Goal: Task Accomplishment & Management: Complete application form

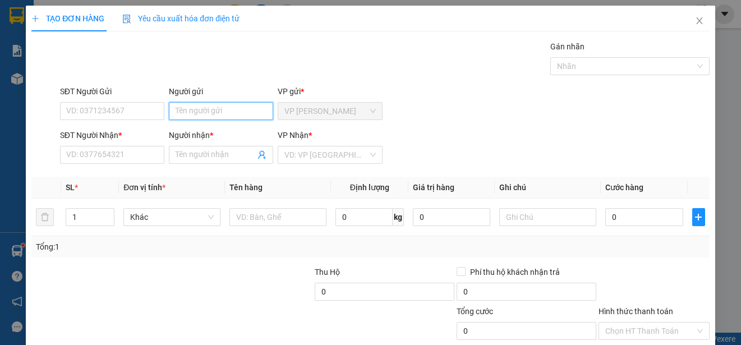
click at [249, 111] on input "Người gửi" at bounding box center [221, 111] width 104 height 18
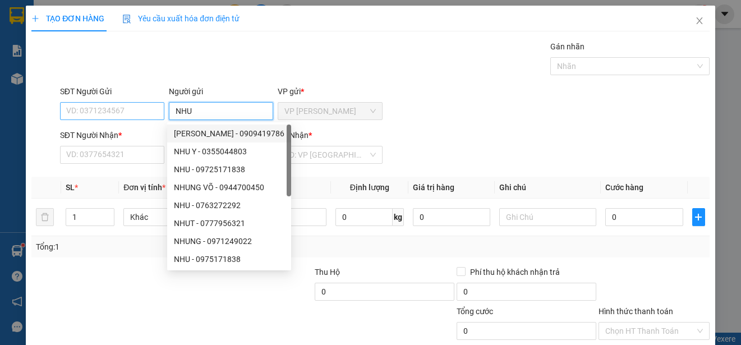
type input "NHU"
click at [138, 113] on input "SĐT Người Gửi" at bounding box center [112, 111] width 104 height 18
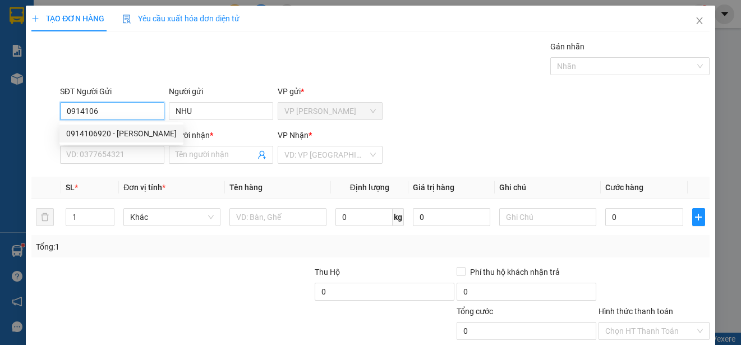
click at [139, 132] on div "0914106920 - [PERSON_NAME]" at bounding box center [121, 133] width 110 height 12
type input "0914106920"
type input "0918314474"
type input "THACH"
type input "30.000"
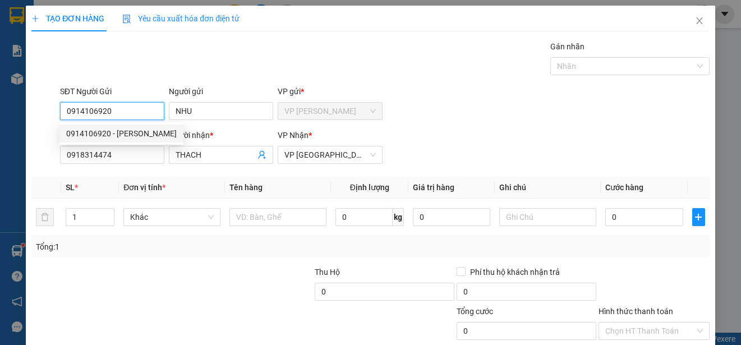
type input "30.000"
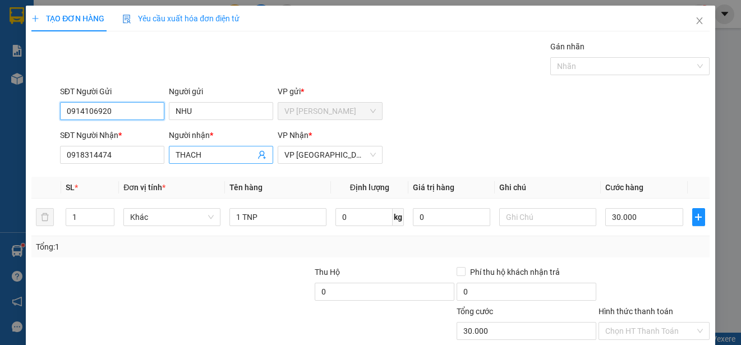
type input "0914106920"
click at [201, 158] on input "THACH" at bounding box center [215, 155] width 80 height 12
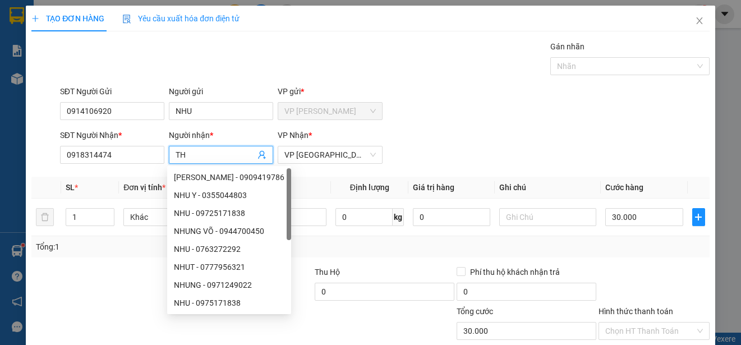
type input "T"
type input "LUAN"
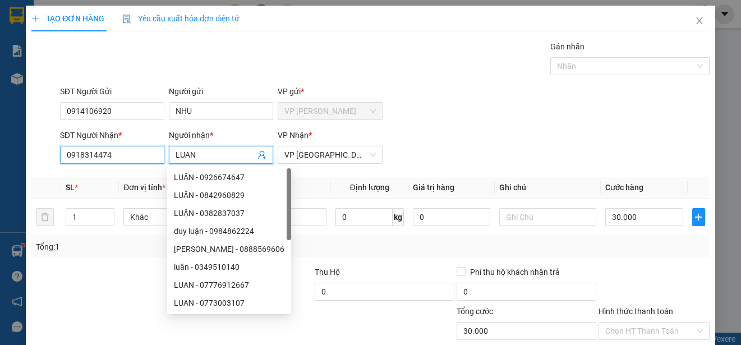
click at [141, 156] on input "0918314474" at bounding box center [112, 155] width 104 height 18
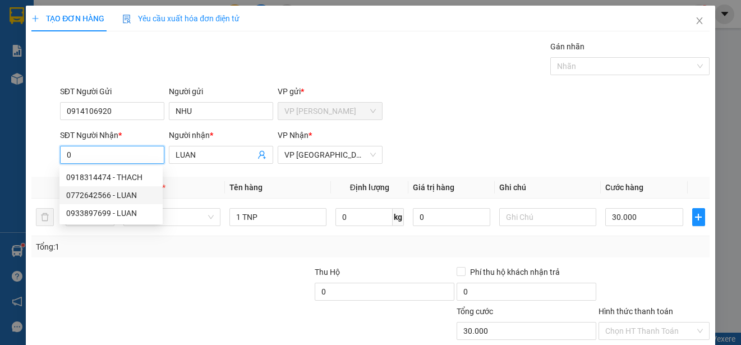
click at [124, 195] on div "0772642566 - LUAN" at bounding box center [111, 195] width 90 height 12
type input "0772642566"
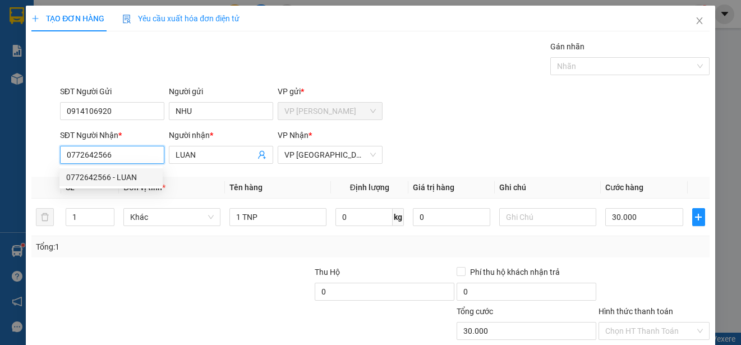
type input "100.000"
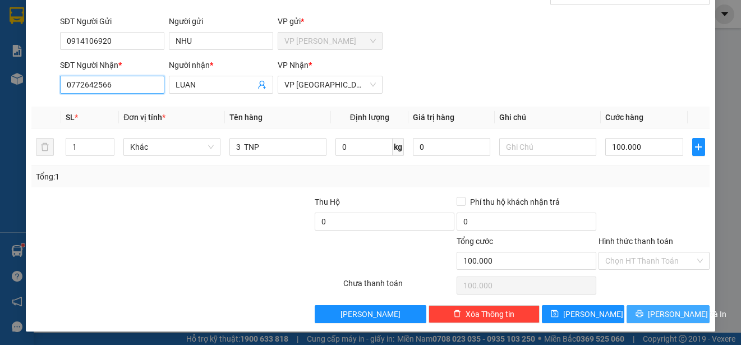
type input "0772642566"
click at [660, 309] on span "[PERSON_NAME] và In" at bounding box center [687, 314] width 78 height 12
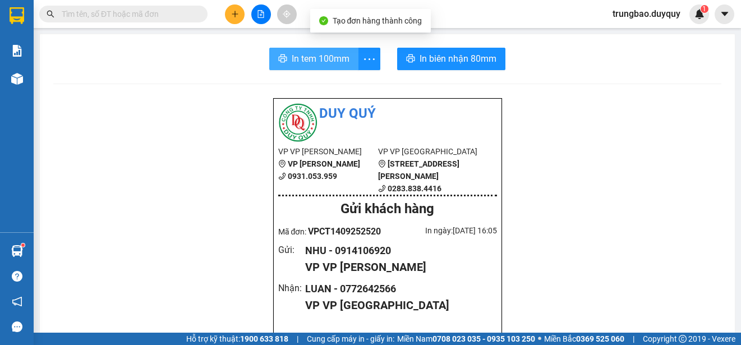
click at [318, 55] on span "In tem 100mm" at bounding box center [321, 59] width 58 height 14
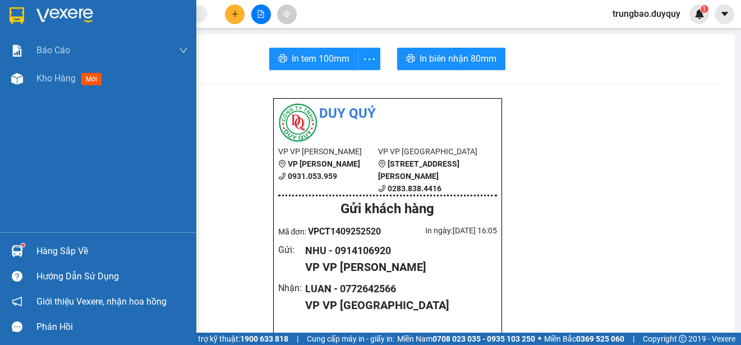
click at [16, 10] on img at bounding box center [17, 15] width 15 height 17
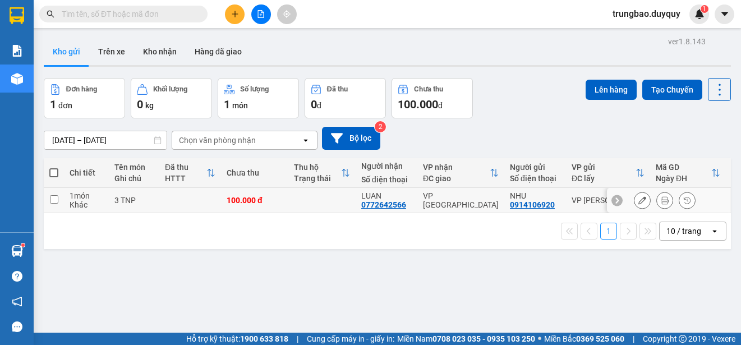
click at [52, 197] on input "checkbox" at bounding box center [54, 199] width 8 height 8
checkbox input "true"
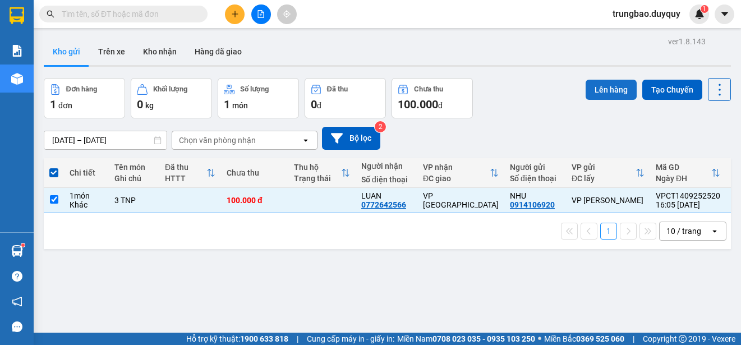
click at [620, 83] on button "Lên hàng" at bounding box center [610, 90] width 51 height 20
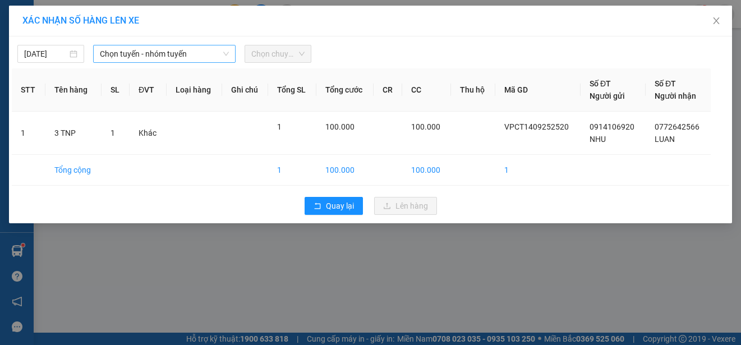
click at [205, 51] on span "Chọn tuyến - nhóm tuyến" at bounding box center [164, 53] width 129 height 17
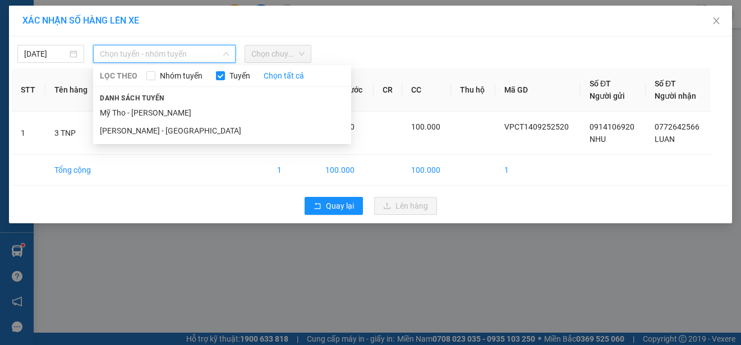
click at [206, 110] on li "Mỹ Tho - [PERSON_NAME]" at bounding box center [222, 113] width 258 height 18
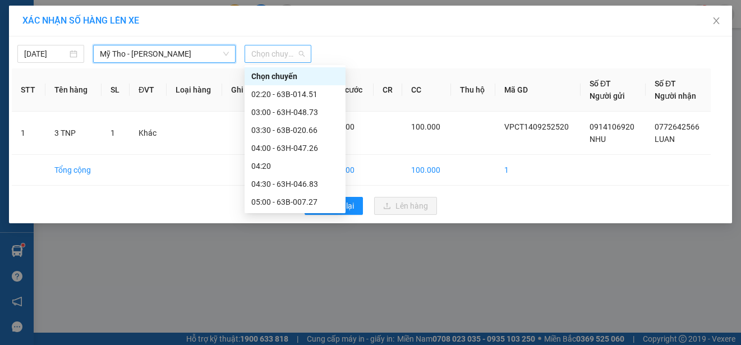
click at [294, 49] on span "Chọn chuyến" at bounding box center [277, 53] width 53 height 17
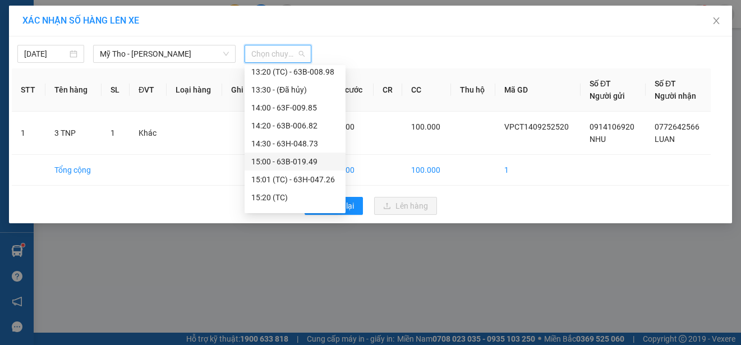
scroll to position [673, 0]
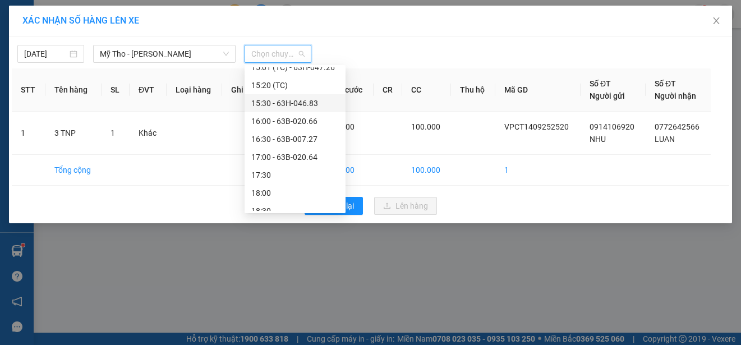
click at [324, 100] on div "15:30 - 63H-046.83" at bounding box center [294, 103] width 87 height 12
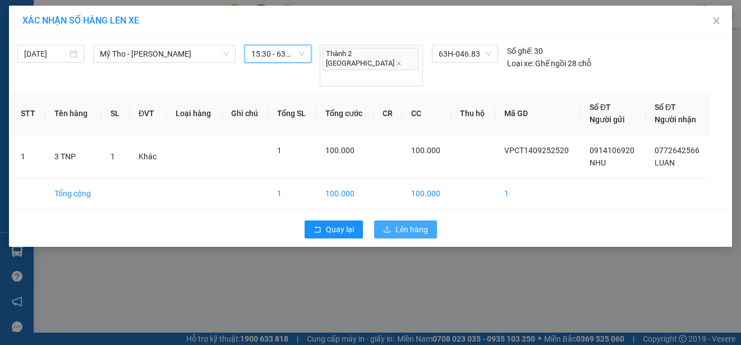
click at [412, 223] on span "Lên hàng" at bounding box center [411, 229] width 33 height 12
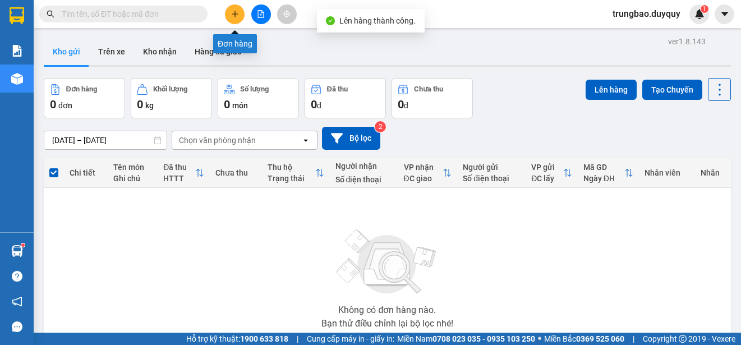
click at [233, 20] on button at bounding box center [235, 14] width 20 height 20
